Goal: Transaction & Acquisition: Download file/media

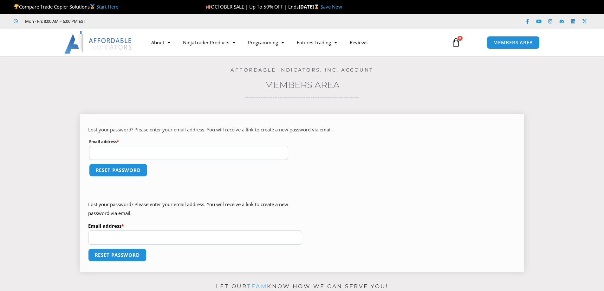
click at [108, 152] on input "Email address * Required" at bounding box center [188, 153] width 199 height 14
type input "**********"
click at [187, 177] on p "Reset password" at bounding box center [302, 174] width 428 height 23
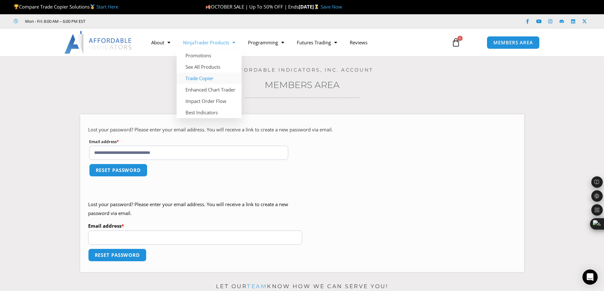
click at [201, 80] on link "Trade Copier" at bounding box center [209, 78] width 65 height 11
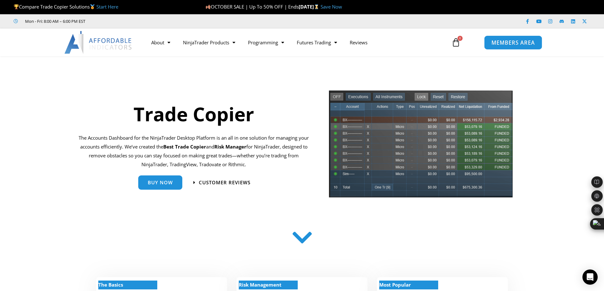
click at [511, 44] on span "MEMBERS AREA" at bounding box center [512, 42] width 43 height 5
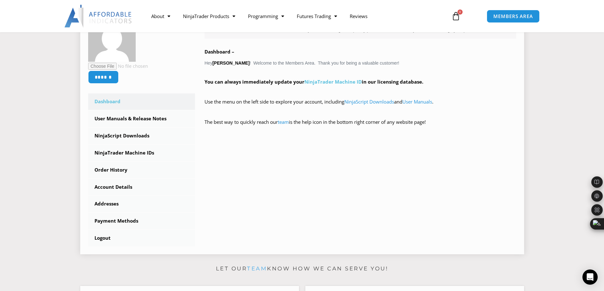
scroll to position [127, 0]
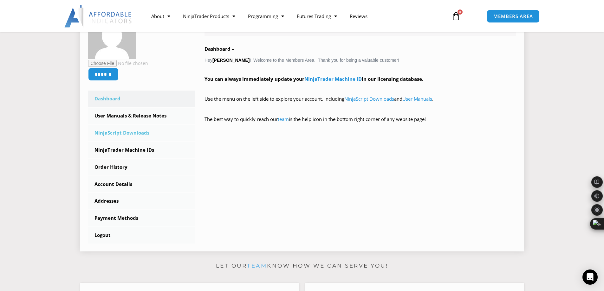
click at [126, 131] on link "NinjaScript Downloads" at bounding box center [141, 133] width 107 height 16
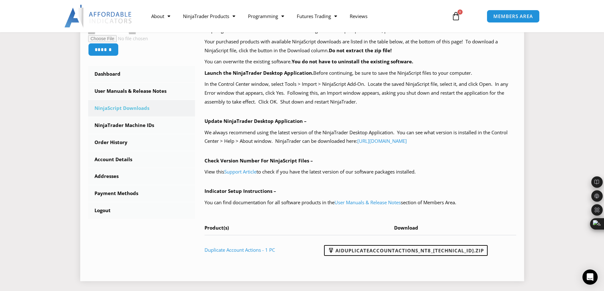
scroll to position [159, 0]
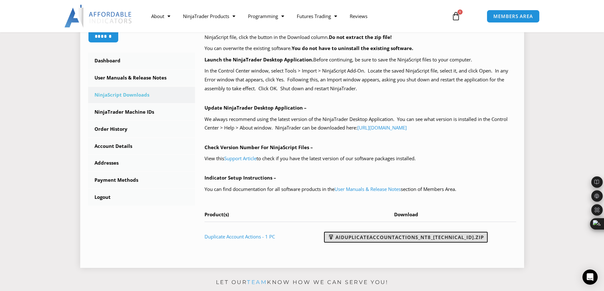
click at [400, 237] on link "AIDuplicateAccountActions_NT8_25.10.2.1.zip" at bounding box center [406, 237] width 164 height 11
click at [373, 237] on link "AIDuplicateAccountActions_NT8_25.10.2.1.zip" at bounding box center [406, 237] width 164 height 11
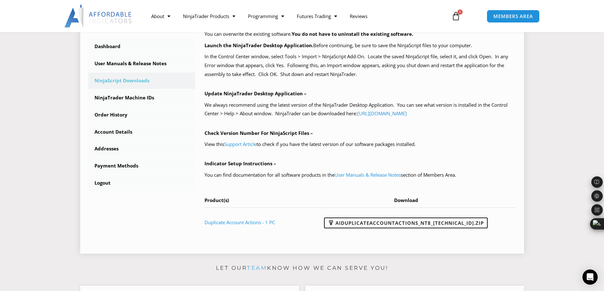
scroll to position [190, 0]
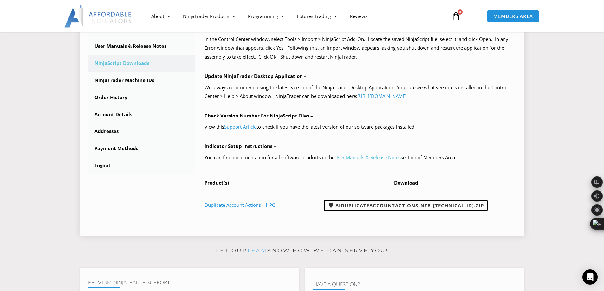
click at [352, 157] on link "User Manuals & Release Notes" at bounding box center [367, 157] width 66 height 6
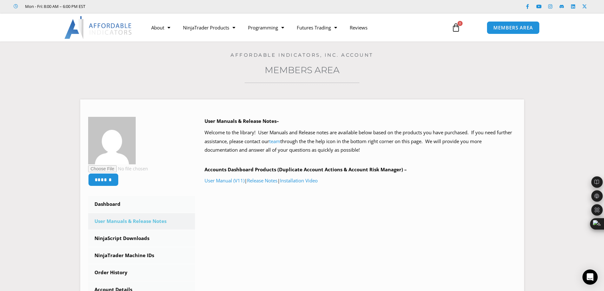
scroll to position [32, 0]
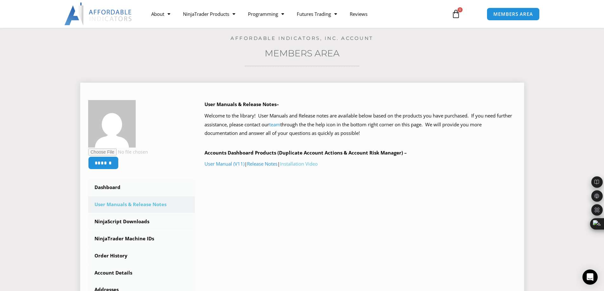
click at [308, 164] on link "Installation Video" at bounding box center [299, 164] width 38 height 6
